Goal: Task Accomplishment & Management: Obtain resource

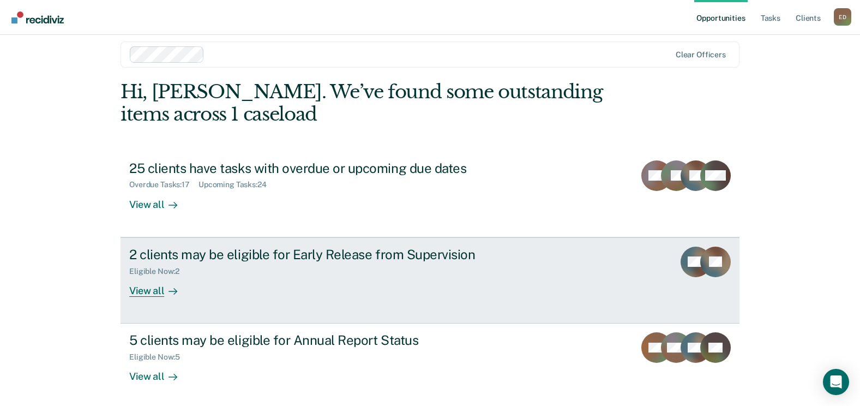
scroll to position [14, 0]
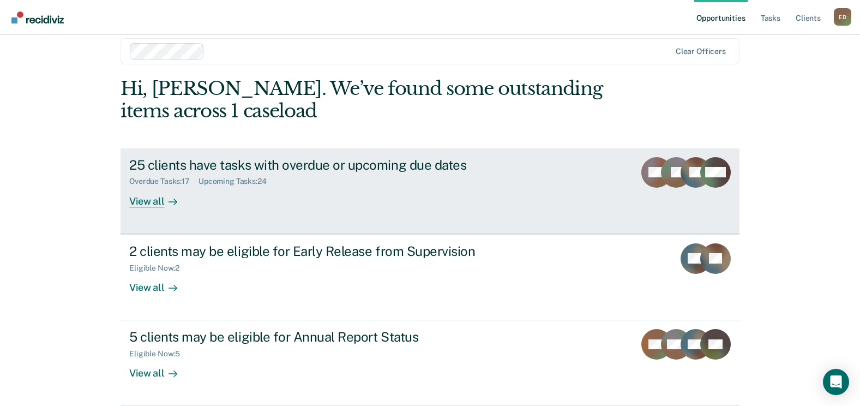
click at [164, 204] on div at bounding box center [170, 201] width 13 height 13
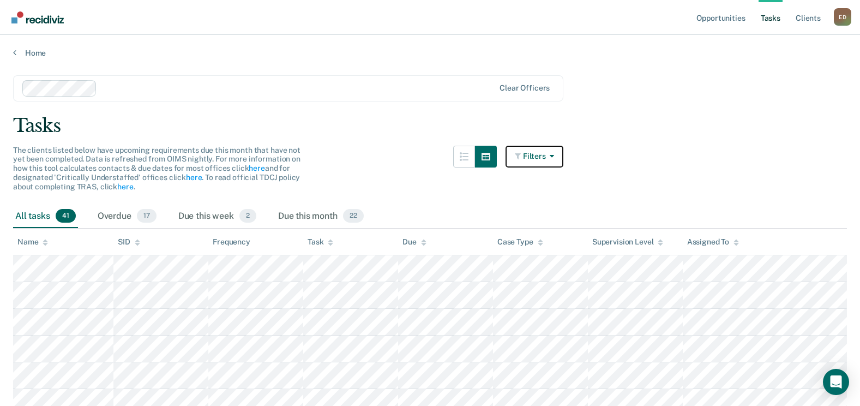
click at [521, 160] on button "Filters" at bounding box center [534, 157] width 58 height 22
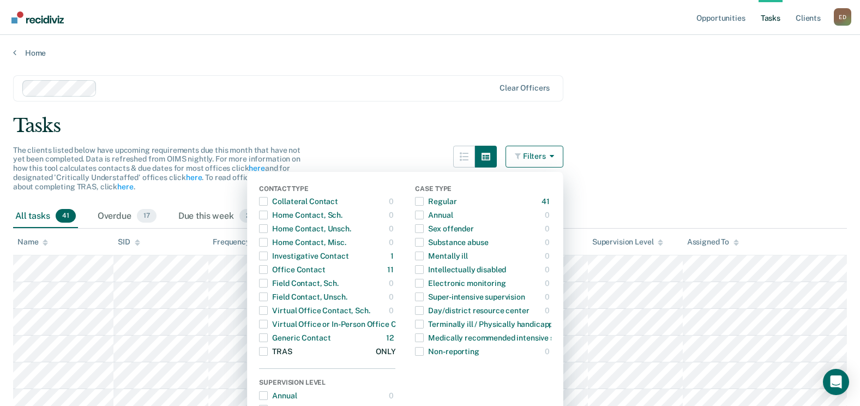
click at [268, 354] on span "button" at bounding box center [263, 351] width 9 height 9
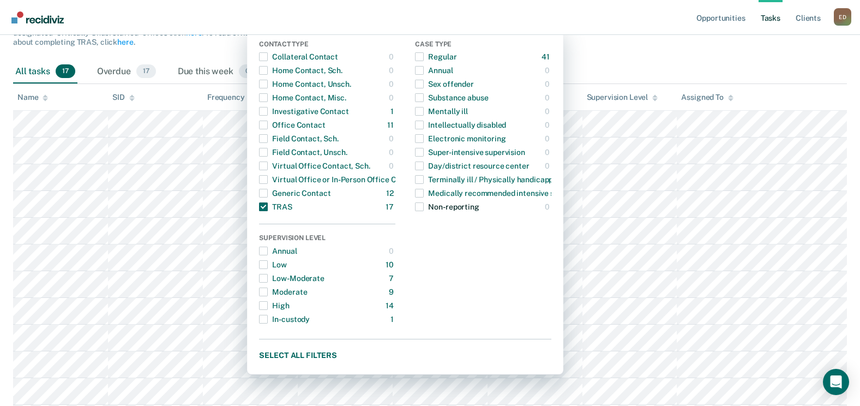
scroll to position [164, 0]
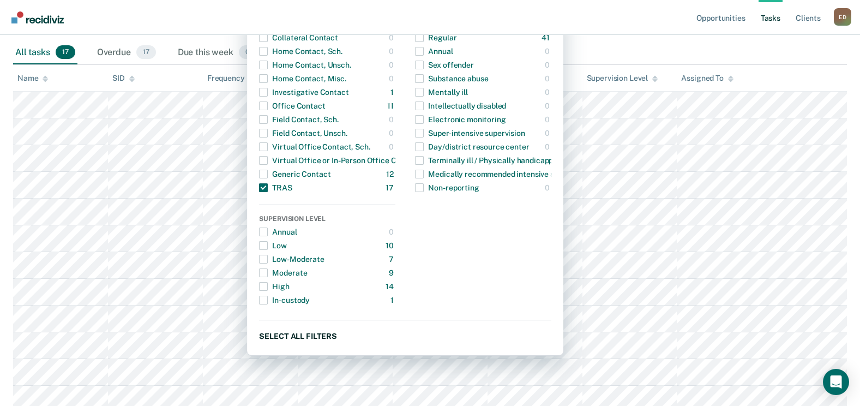
click at [342, 342] on button "Select all filters" at bounding box center [405, 336] width 292 height 14
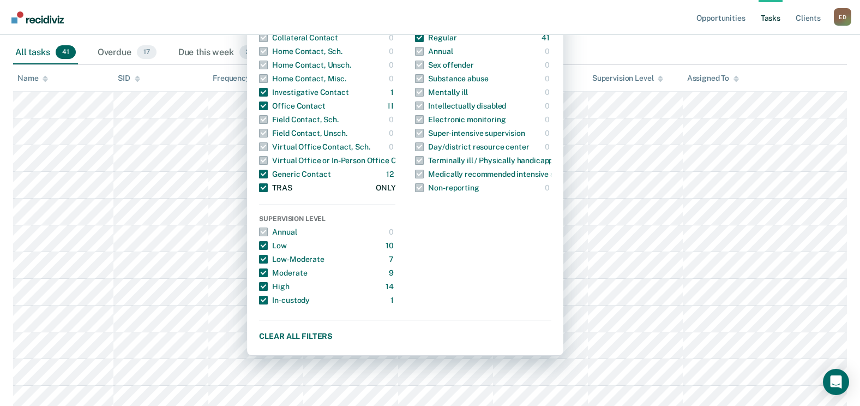
click at [267, 186] on span "button" at bounding box center [263, 187] width 9 height 9
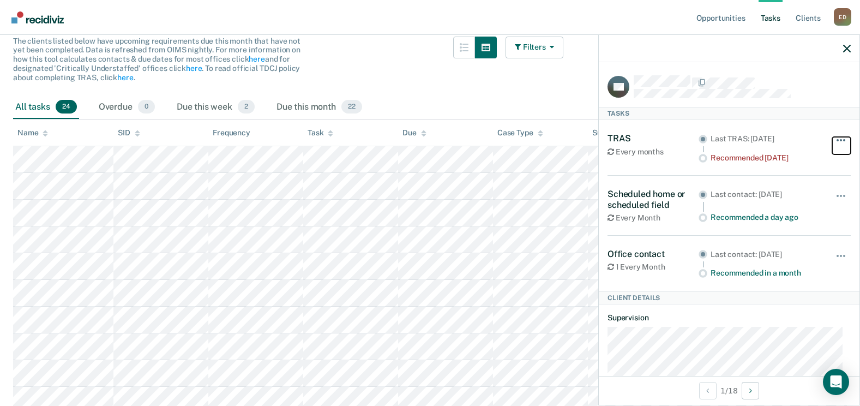
click at [834, 141] on button "button" at bounding box center [841, 145] width 19 height 17
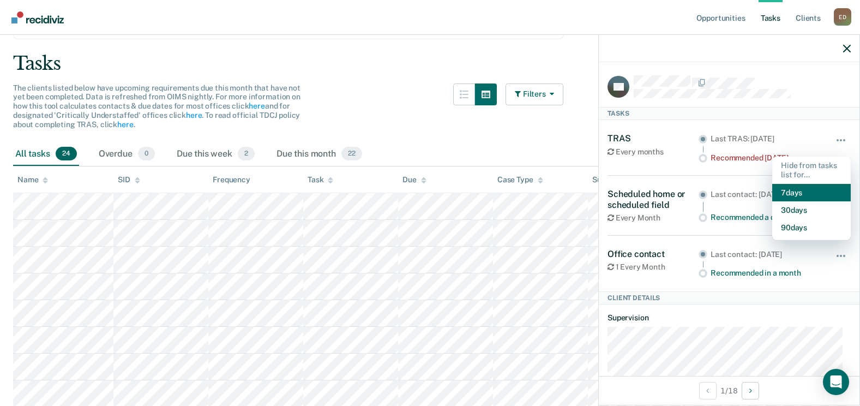
scroll to position [0, 0]
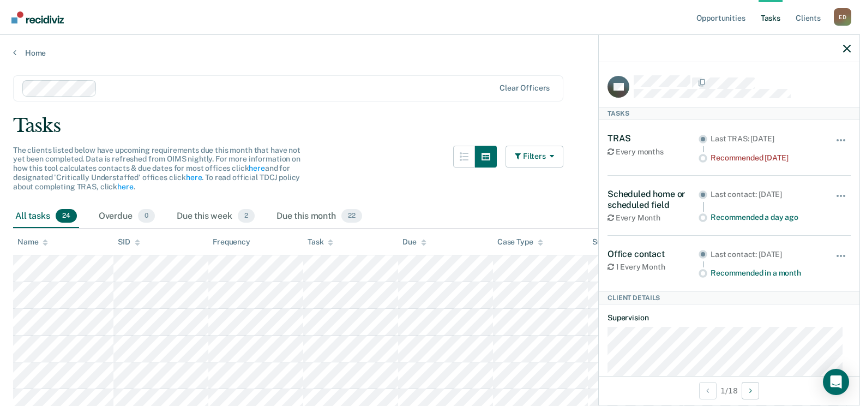
click at [59, 13] on img "Go to Recidiviz Home" at bounding box center [37, 17] width 52 height 12
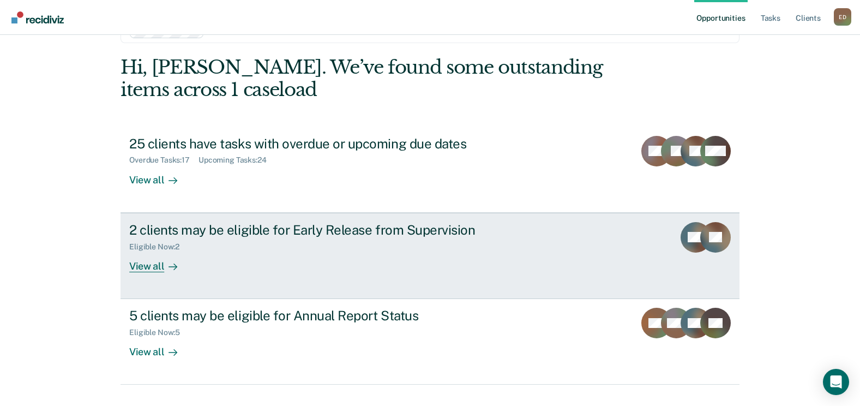
scroll to position [58, 0]
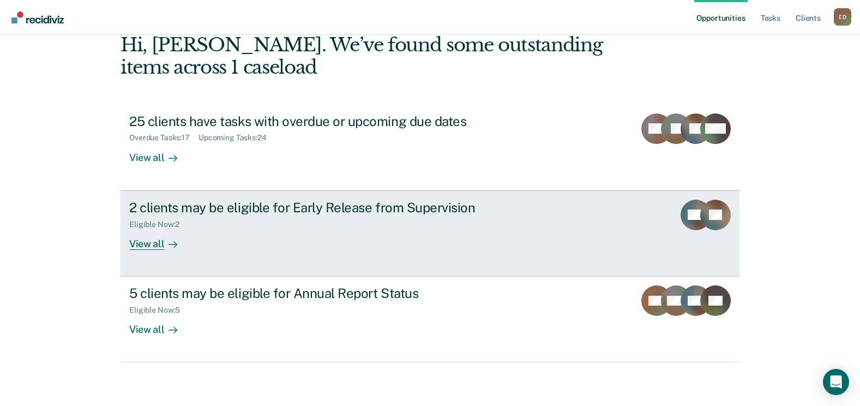
click at [260, 210] on div "2 clients may be eligible for Early Release from Supervision" at bounding box center [320, 208] width 383 height 16
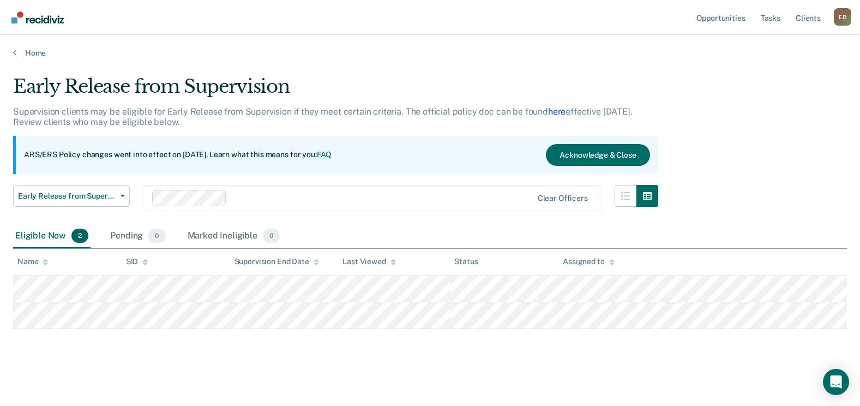
click at [550, 115] on link "here" at bounding box center [556, 111] width 17 height 10
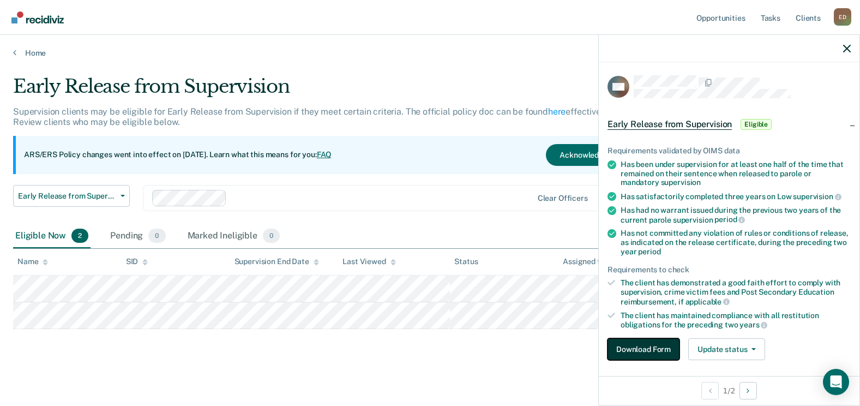
click at [658, 353] on button "Download Form" at bounding box center [643, 349] width 72 height 22
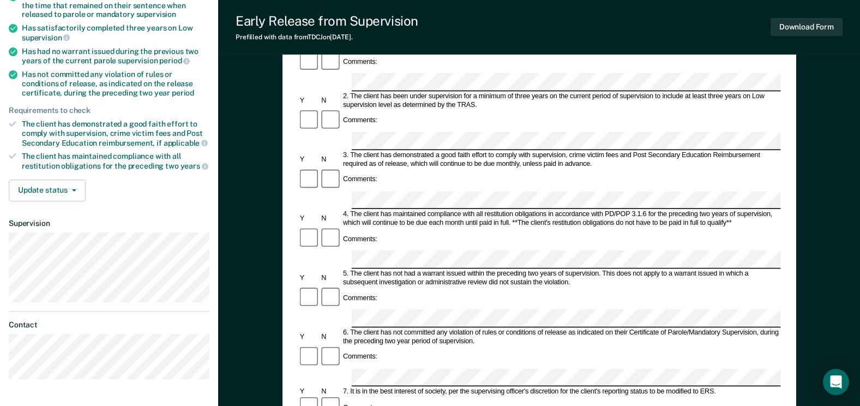
scroll to position [218, 0]
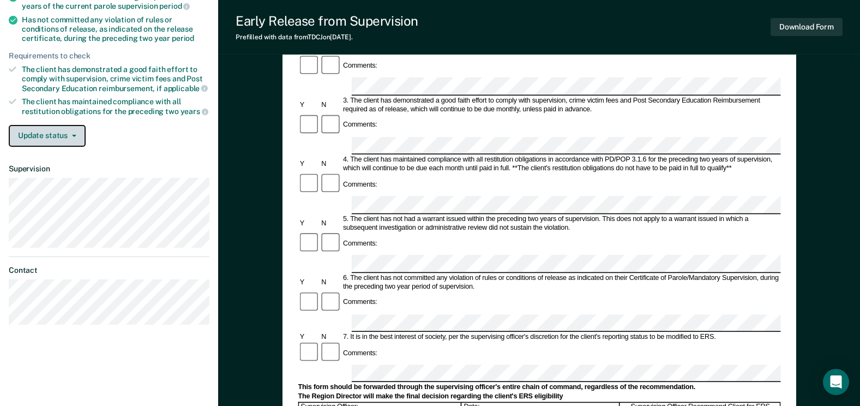
click at [73, 135] on icon "button" at bounding box center [74, 136] width 4 height 2
